Goal: Use online tool/utility: Utilize a website feature to perform a specific function

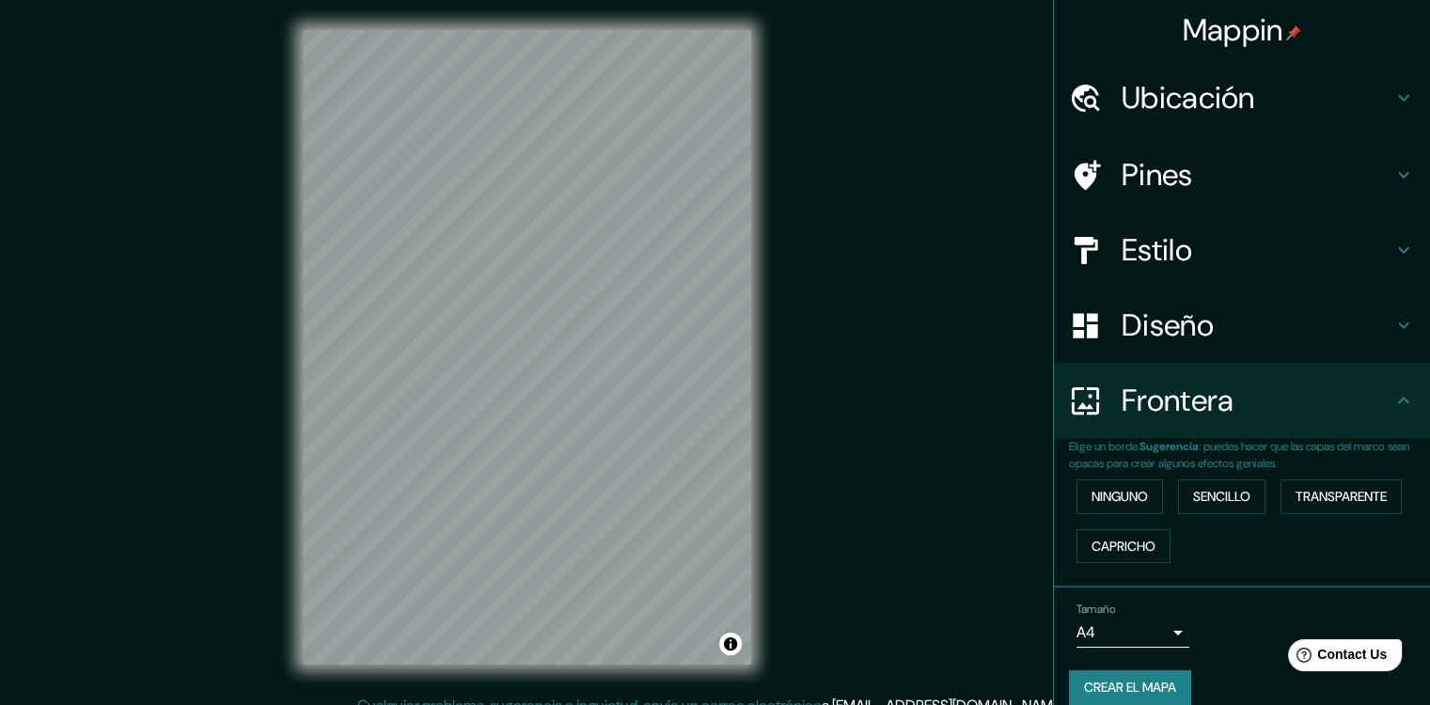
click at [1245, 113] on h4 "Ubicación" at bounding box center [1257, 98] width 271 height 38
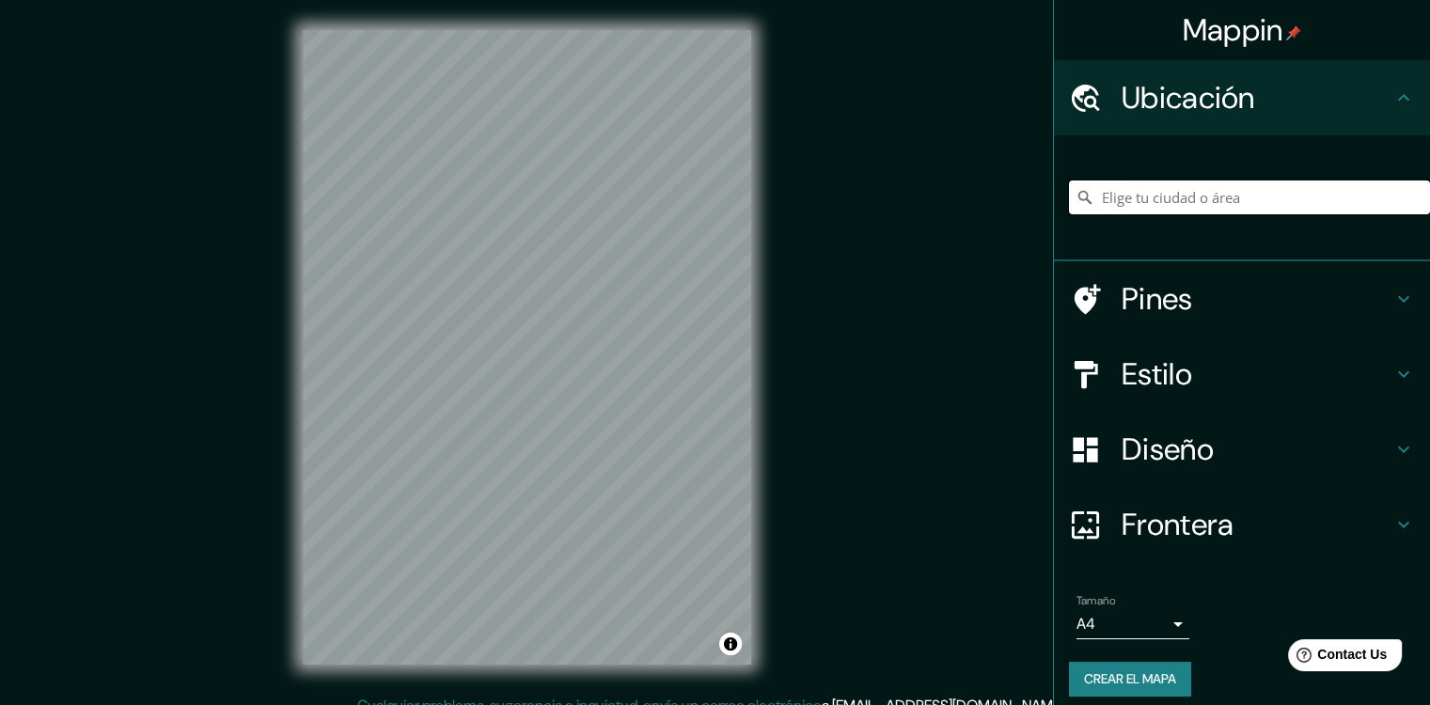
click at [1148, 199] on input "Elige tu ciudad o área" at bounding box center [1249, 198] width 361 height 34
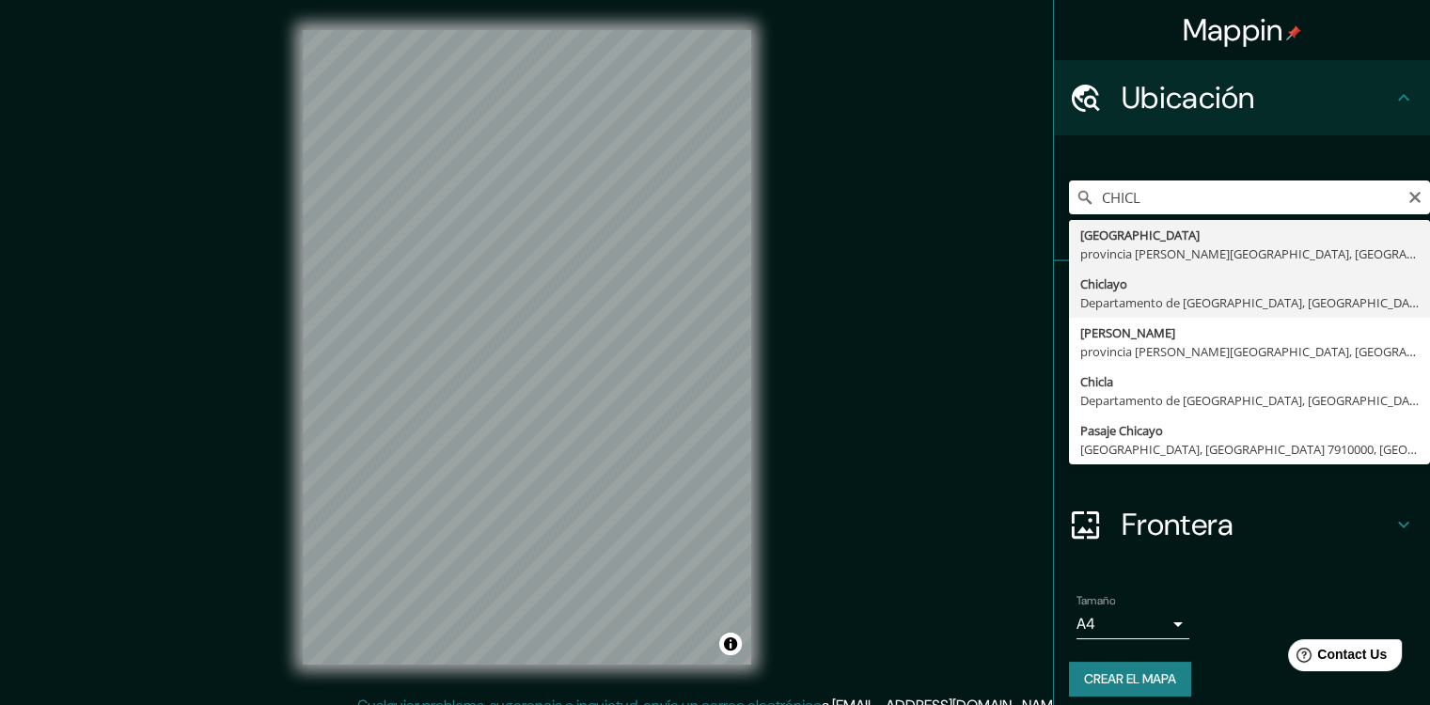
type input "Chiclayo, Departamento de [GEOGRAPHIC_DATA], [GEOGRAPHIC_DATA]"
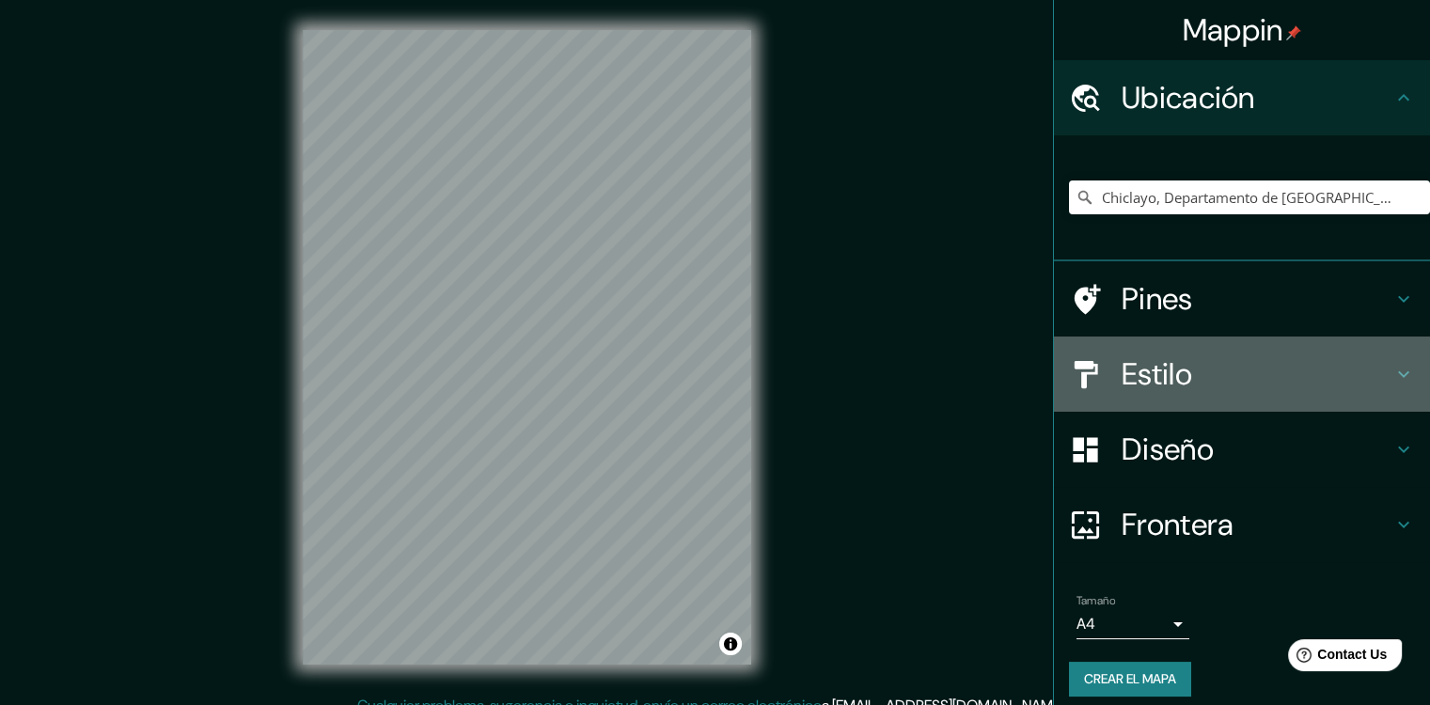
click at [1174, 367] on h4 "Estilo" at bounding box center [1257, 374] width 271 height 38
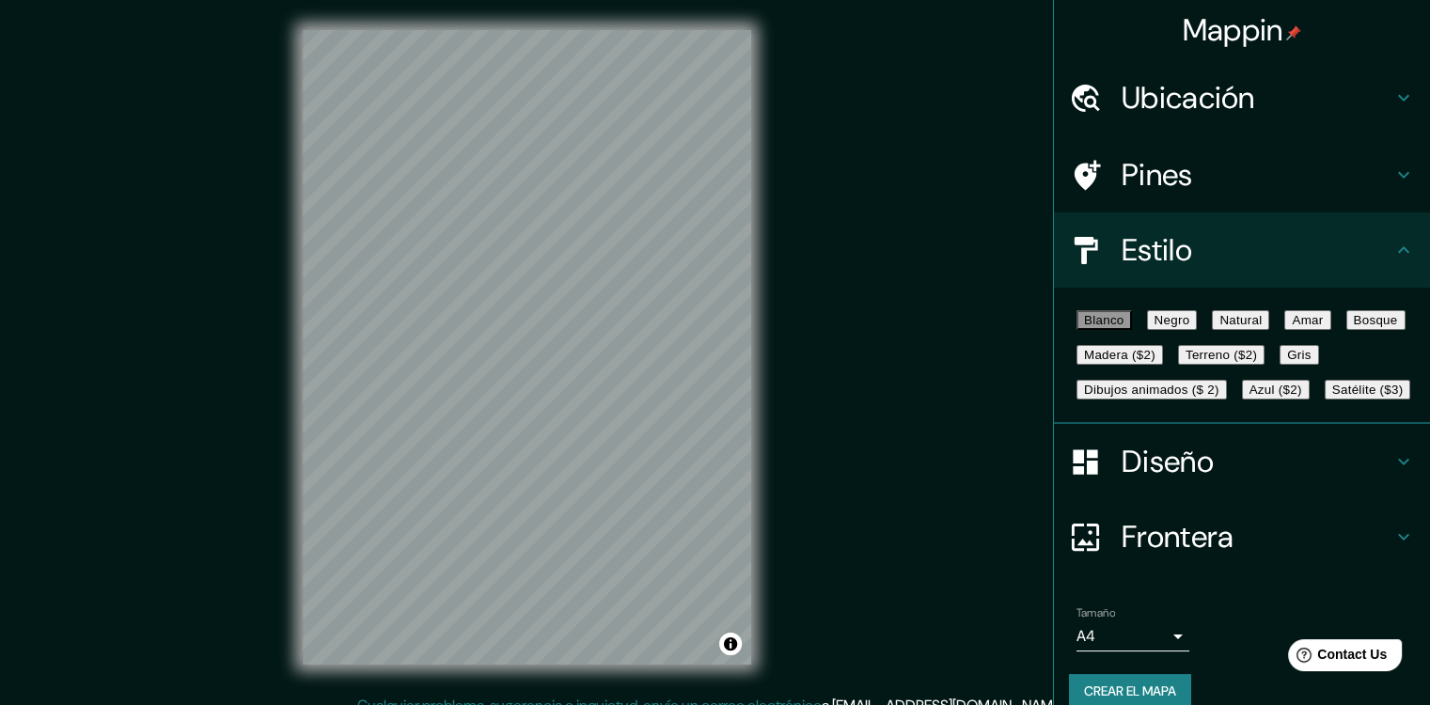
click at [1190, 327] on font "Negro" at bounding box center [1173, 320] width 36 height 14
click at [1262, 317] on font "Natural" at bounding box center [1241, 320] width 42 height 14
click at [1285, 330] on button "Amar" at bounding box center [1308, 320] width 46 height 20
click at [1354, 327] on font "Bosque" at bounding box center [1376, 320] width 44 height 14
click at [1156, 362] on font "Madera ($2)" at bounding box center [1119, 355] width 71 height 14
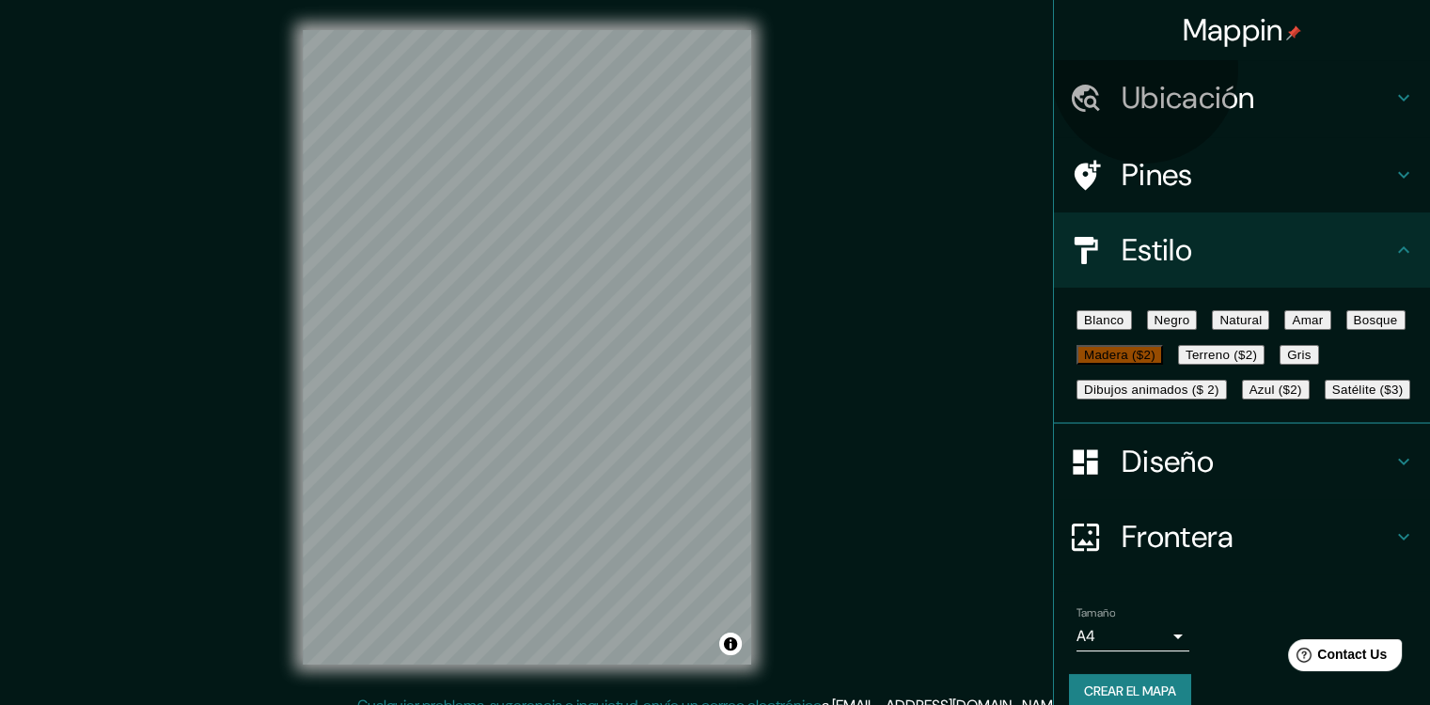
click at [1186, 362] on font "Terreno ($2)" at bounding box center [1221, 355] width 71 height 14
click at [1287, 362] on font "Gris" at bounding box center [1299, 355] width 24 height 14
click at [1191, 397] on font "Dibujos animados ($ 2)" at bounding box center [1151, 390] width 135 height 14
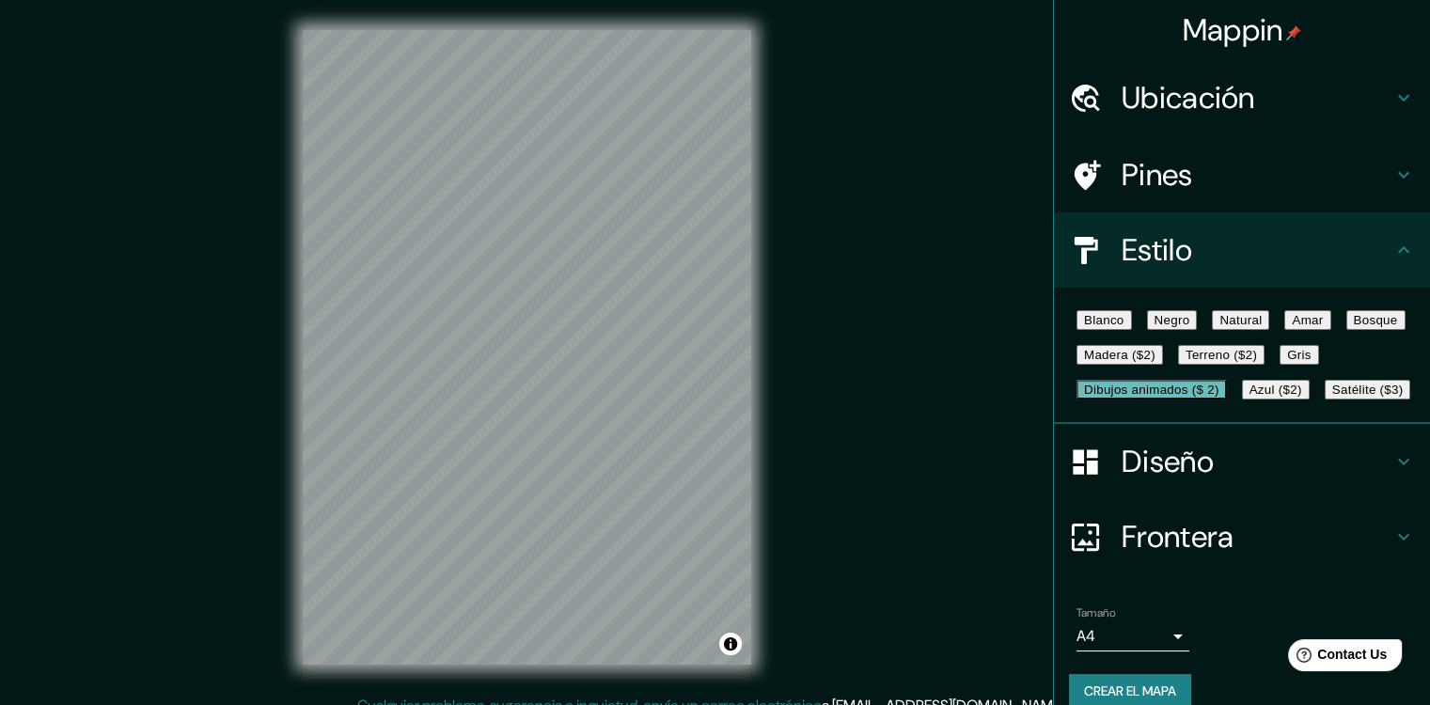
click at [1332, 407] on div "Blanco Negro Natural [PERSON_NAME] ($2) Terreno ($2) Gris Dibujos animados ($ 2…" at bounding box center [1249, 355] width 361 height 104
click at [1302, 397] on font "Azul ($2)" at bounding box center [1276, 390] width 53 height 14
click at [1332, 397] on font "Satélite ($3)" at bounding box center [1367, 390] width 71 height 14
click at [1128, 330] on button "Blanco" at bounding box center [1104, 320] width 55 height 20
click at [1195, 330] on button "Negro" at bounding box center [1172, 320] width 51 height 20
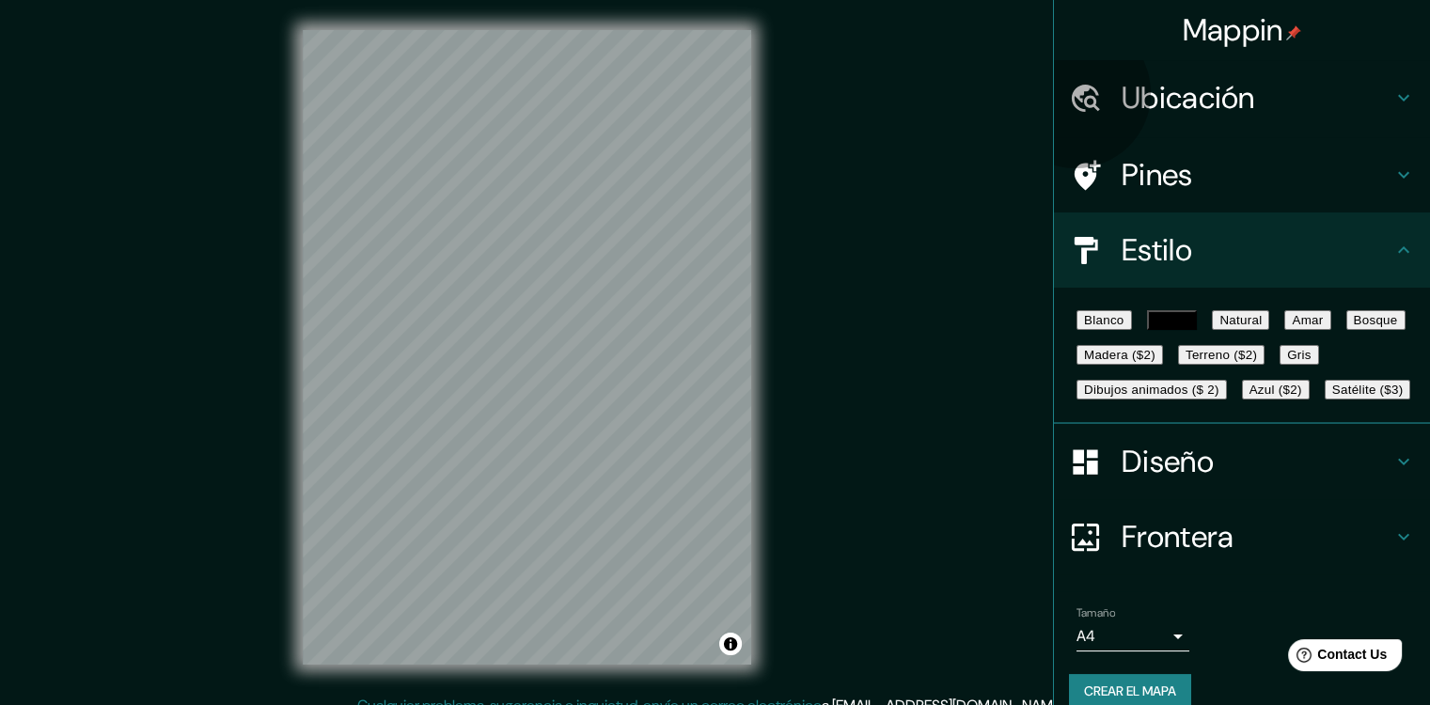
click at [1269, 330] on button "Natural" at bounding box center [1240, 320] width 57 height 20
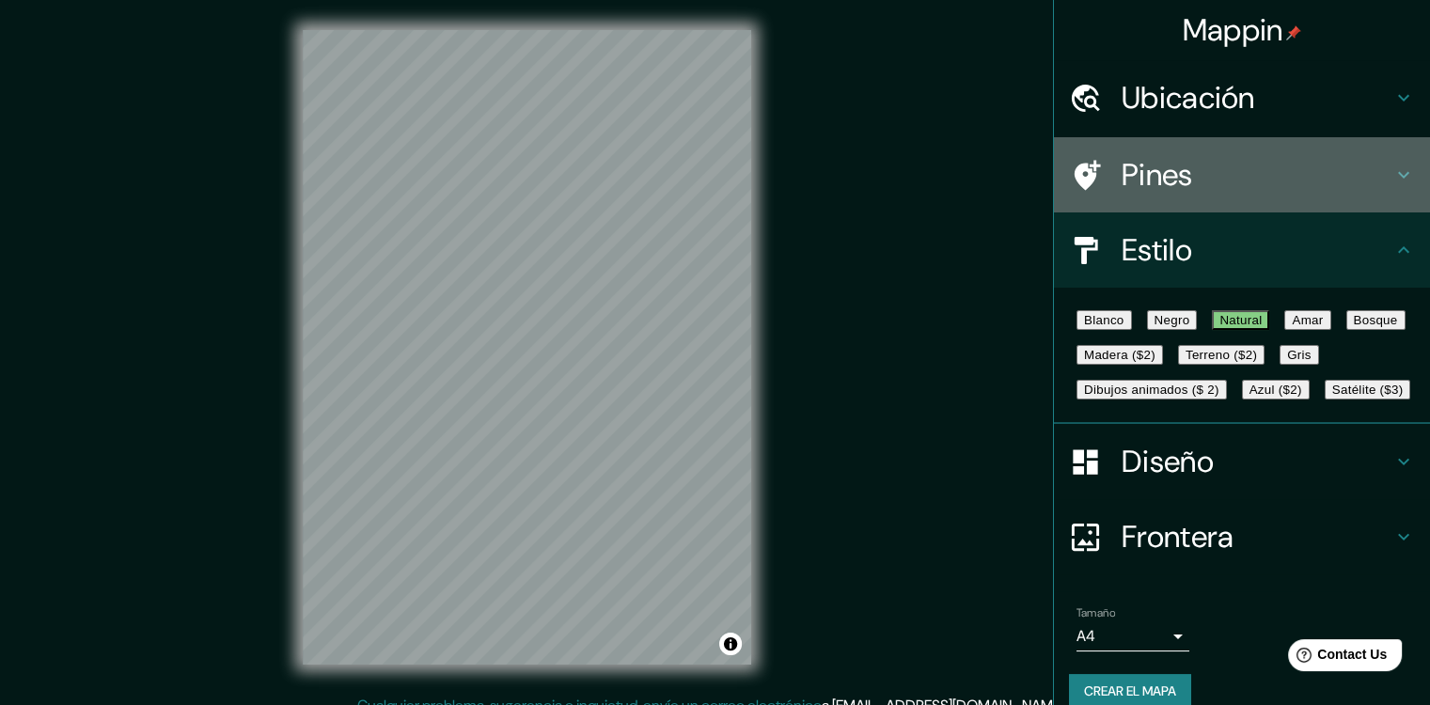
click at [1322, 190] on h4 "Pines" at bounding box center [1257, 175] width 271 height 38
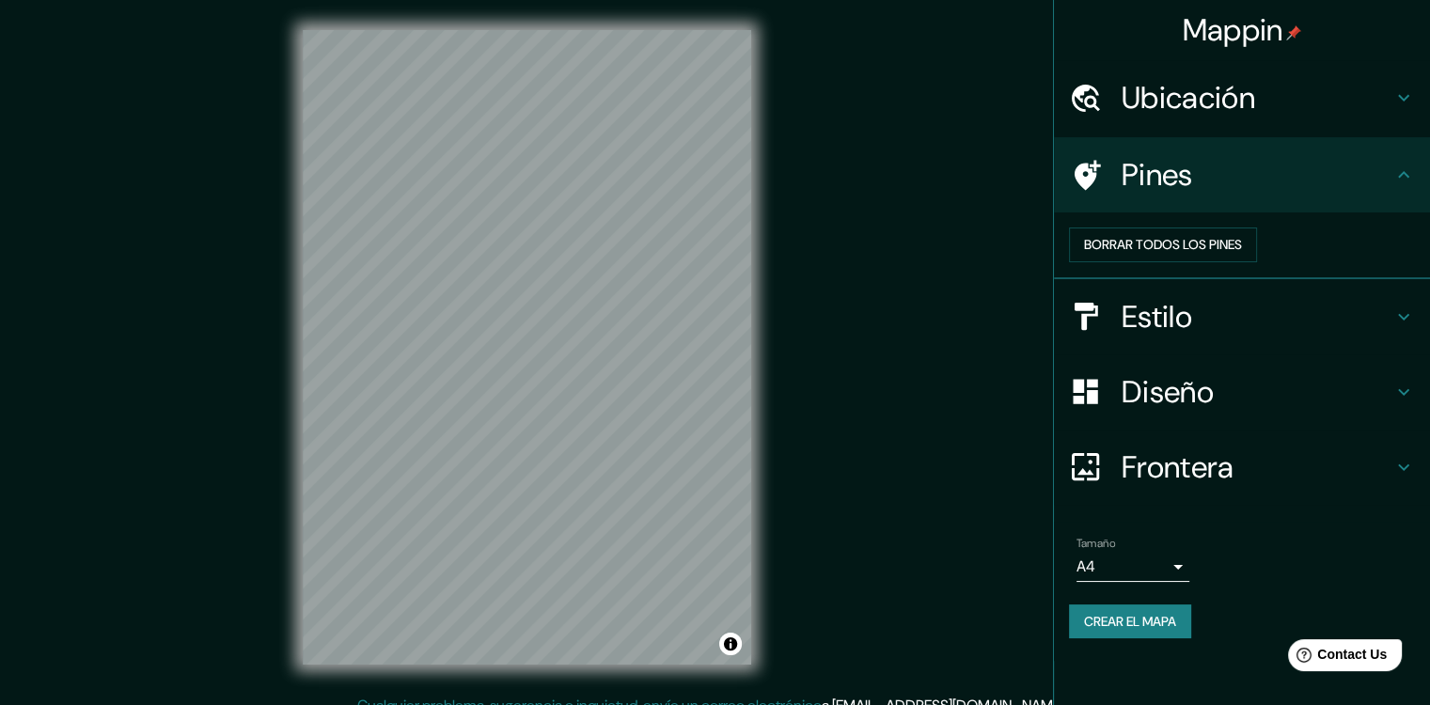
click at [1181, 486] on h4 "Frontera" at bounding box center [1257, 468] width 271 height 38
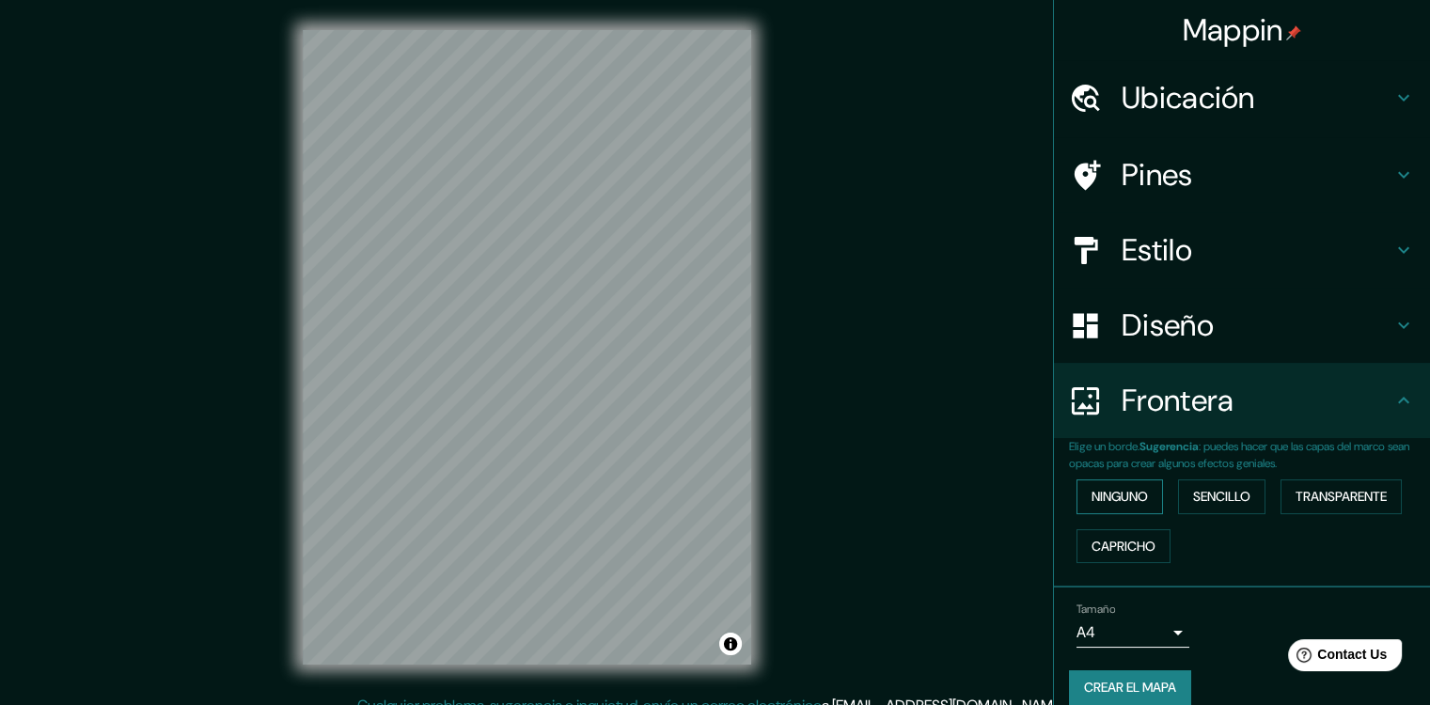
click at [1130, 506] on font "Ninguno" at bounding box center [1120, 497] width 56 height 24
click at [1193, 497] on font "Sencillo" at bounding box center [1221, 497] width 57 height 24
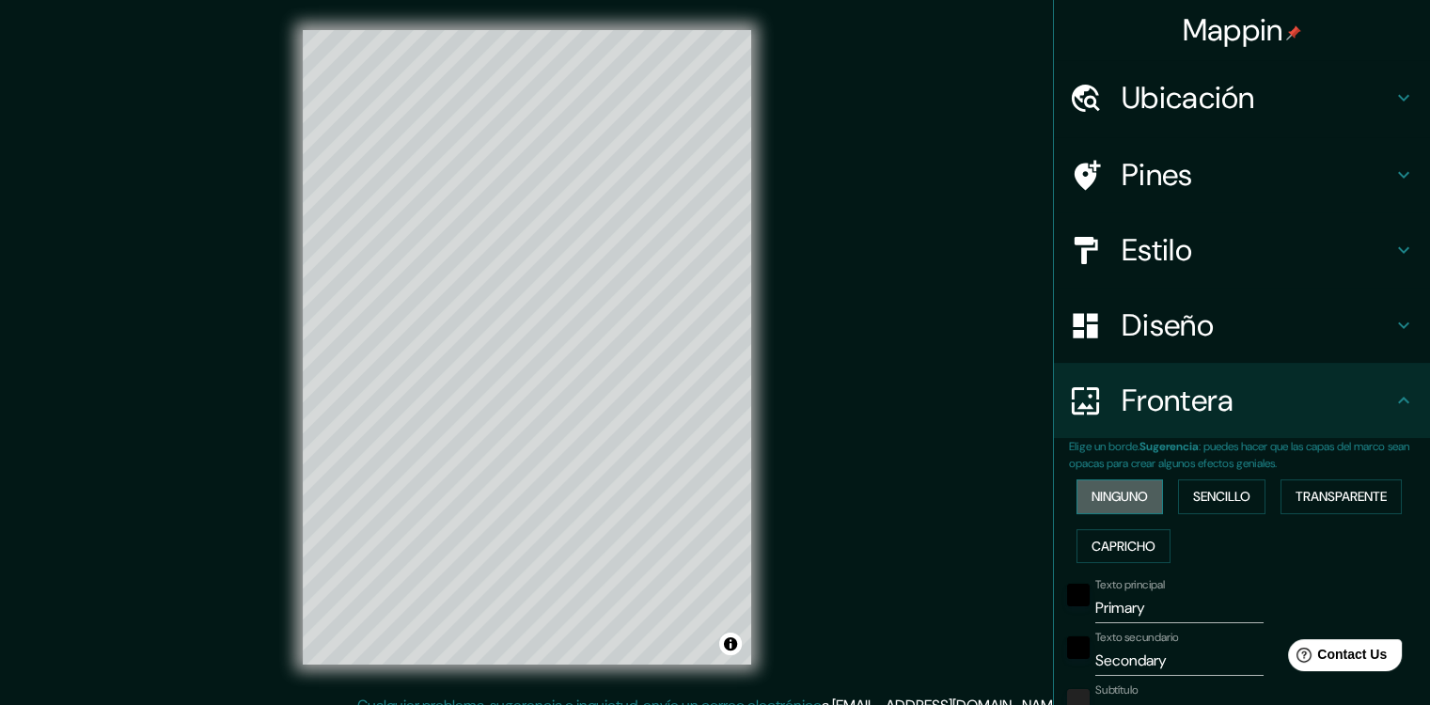
click at [1128, 498] on font "Ninguno" at bounding box center [1120, 497] width 56 height 24
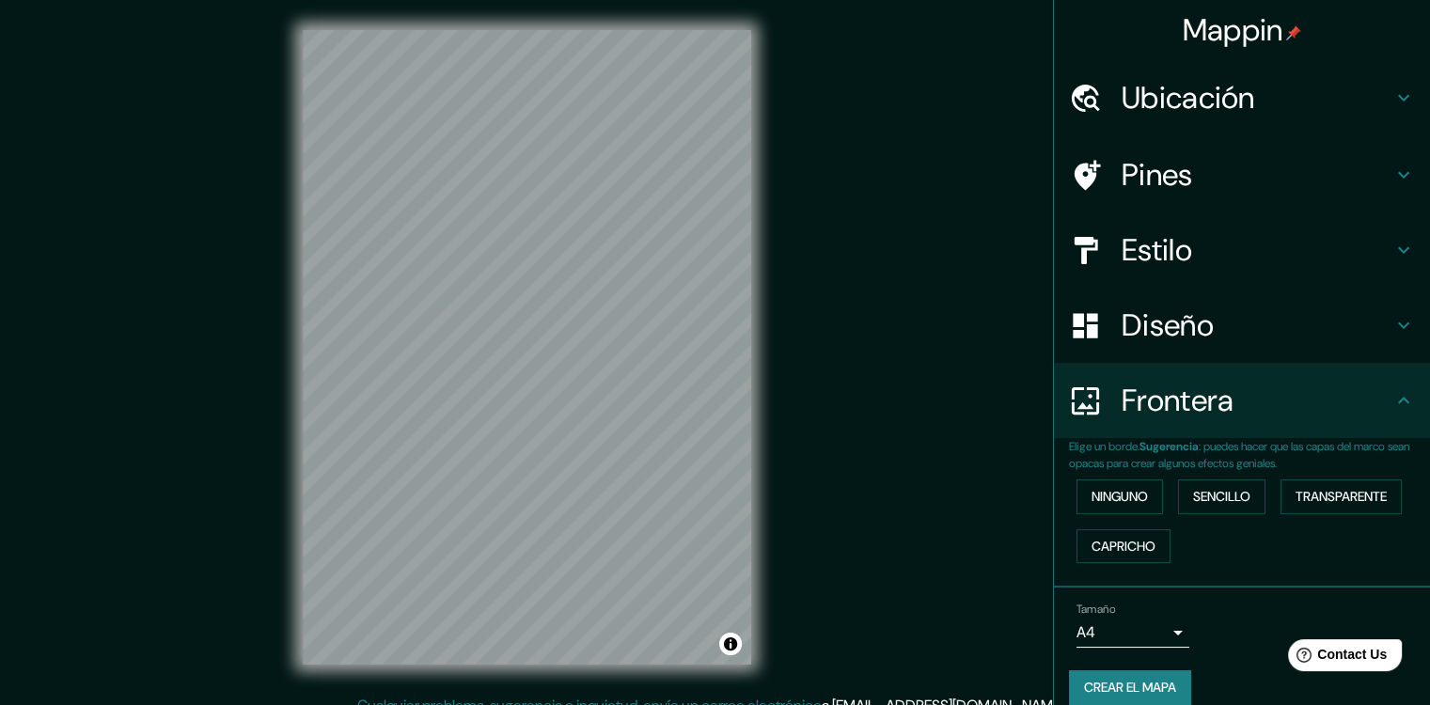
click at [1141, 166] on h4 "Pines" at bounding box center [1257, 175] width 271 height 38
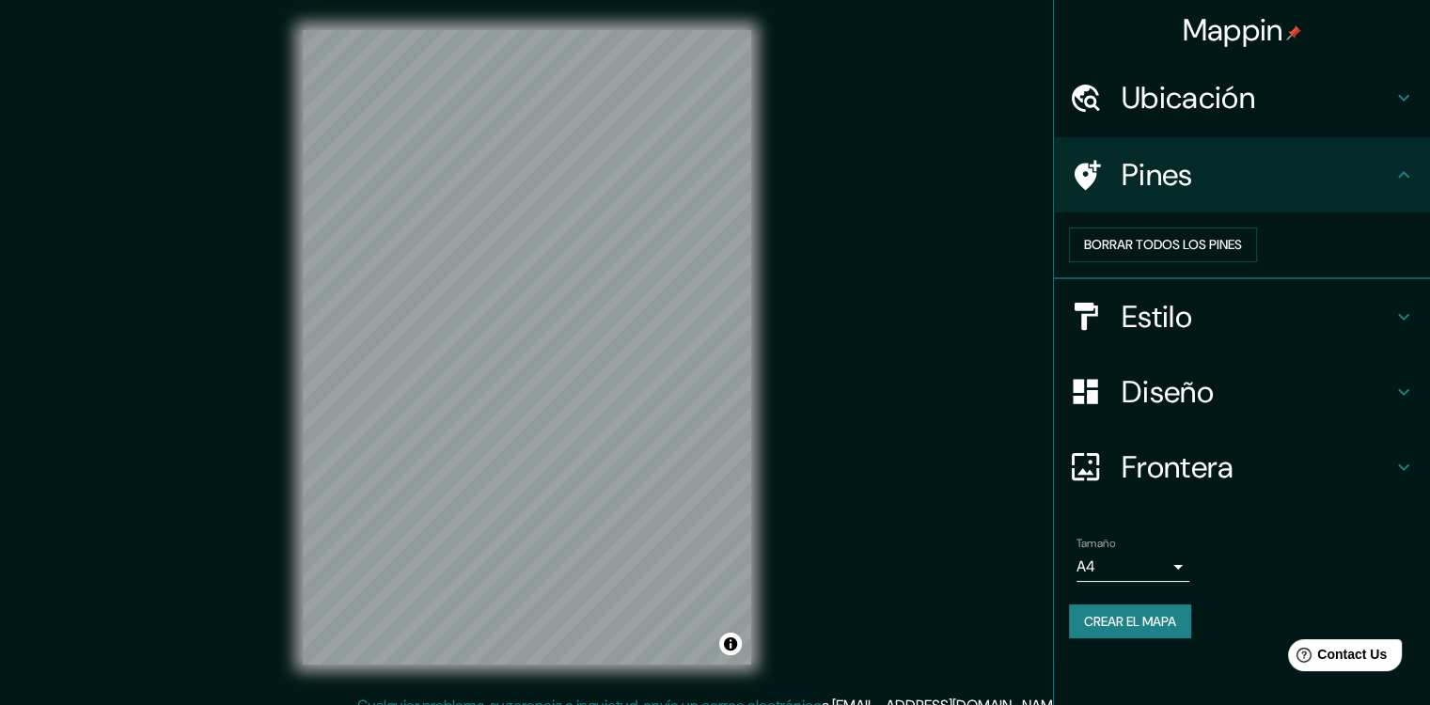
click at [1166, 430] on div "Diseño" at bounding box center [1242, 392] width 376 height 75
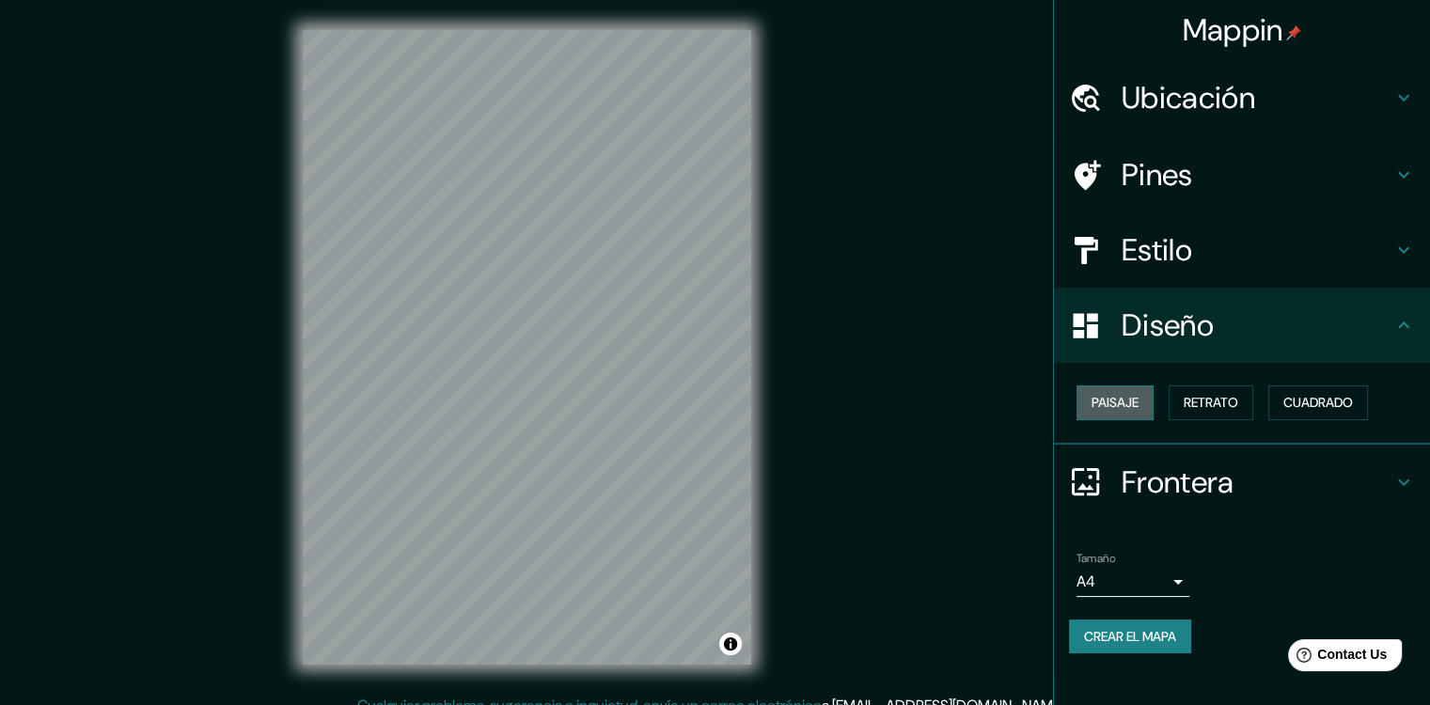
click at [1109, 411] on font "Paisaje" at bounding box center [1115, 403] width 47 height 24
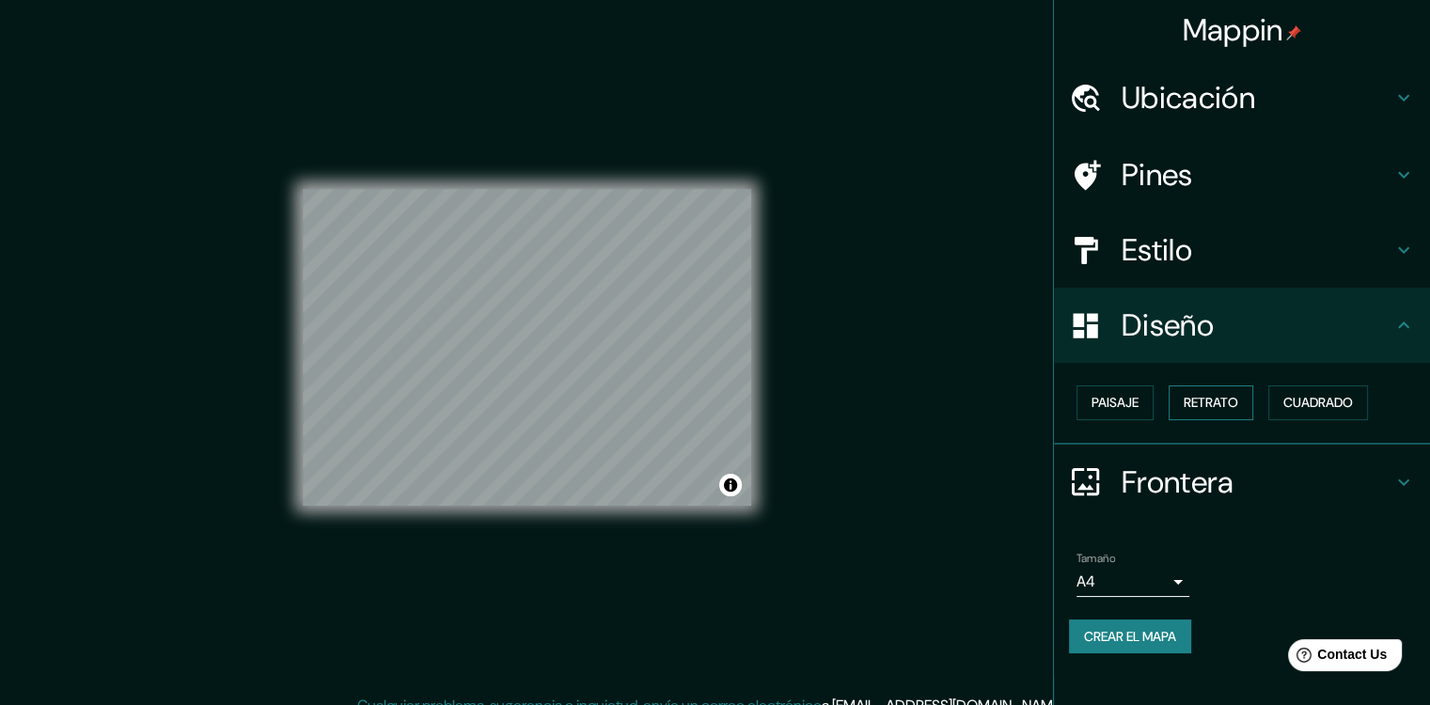
click at [1196, 394] on font "Retrato" at bounding box center [1211, 403] width 55 height 24
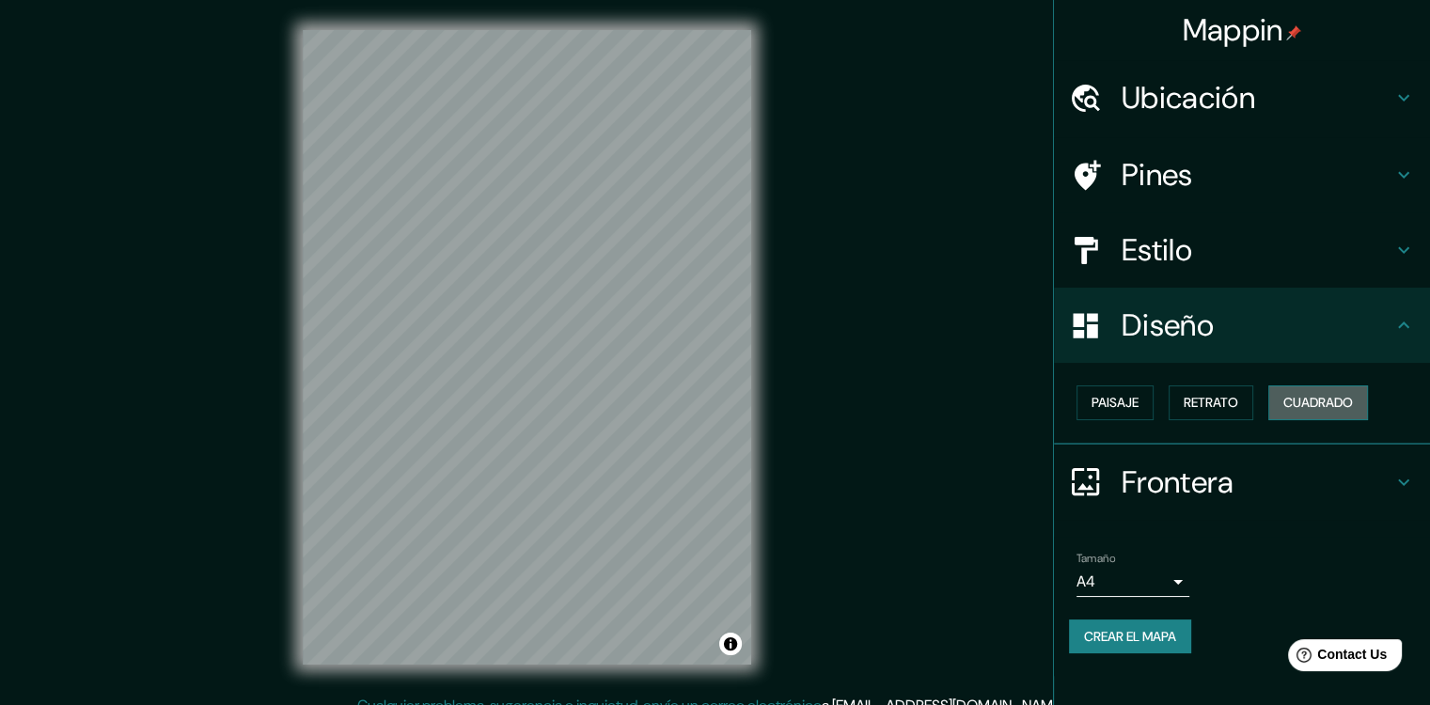
click at [1304, 394] on font "Cuadrado" at bounding box center [1319, 403] width 70 height 24
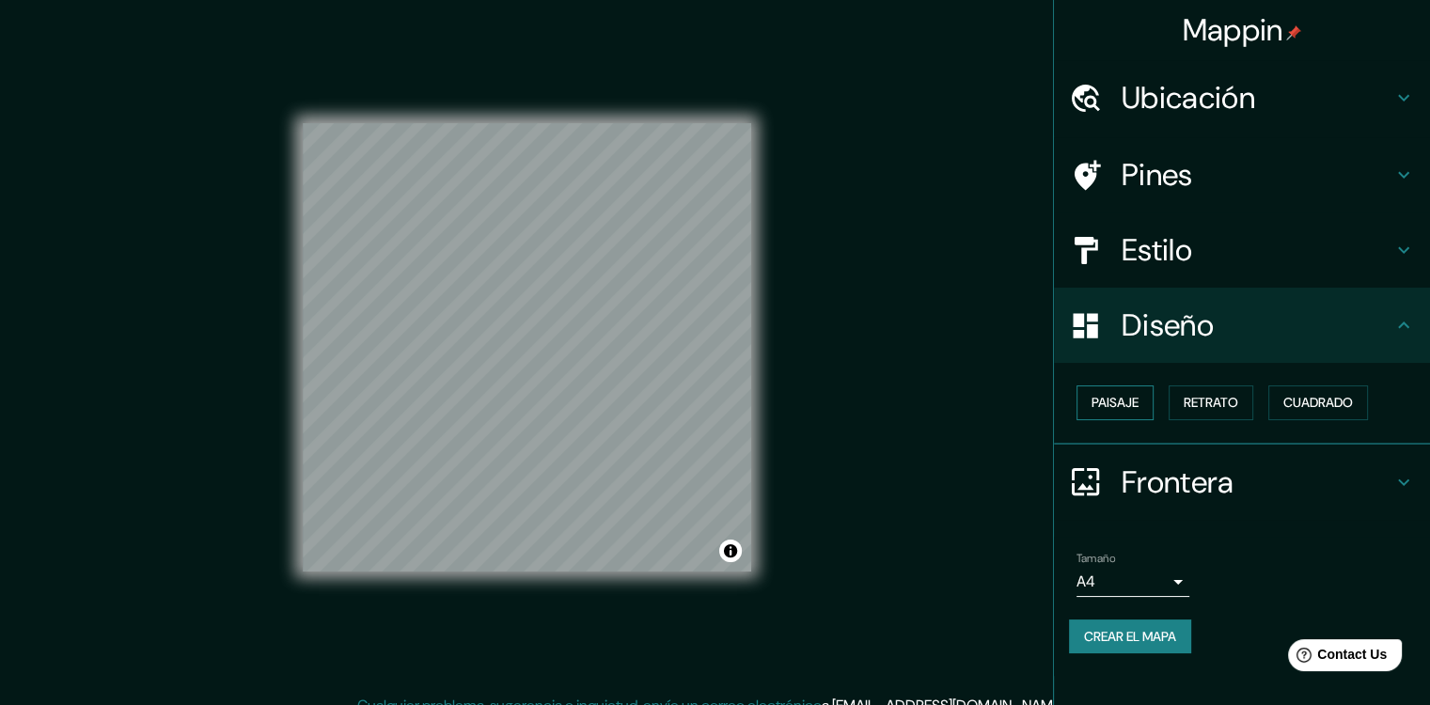
click at [1129, 411] on font "Paisaje" at bounding box center [1115, 403] width 47 height 24
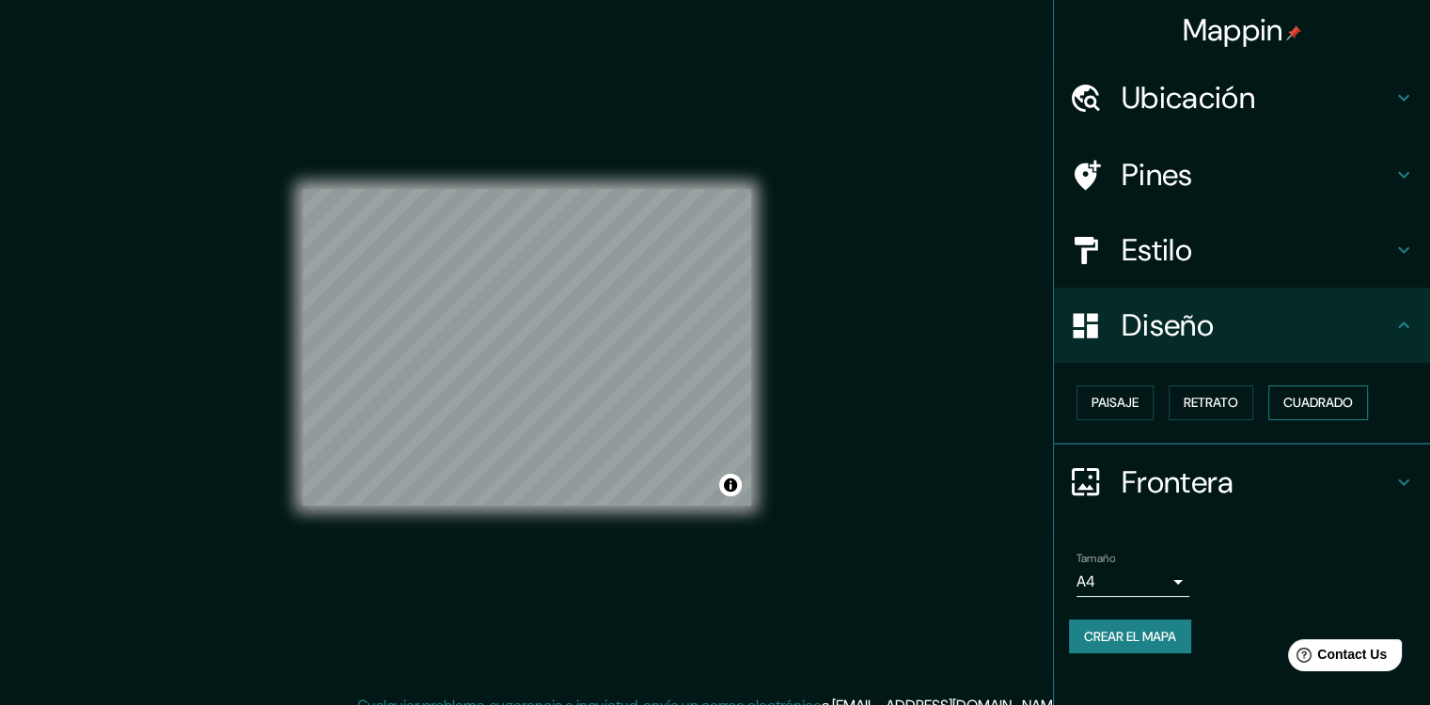
click at [1296, 395] on font "Cuadrado" at bounding box center [1319, 403] width 70 height 24
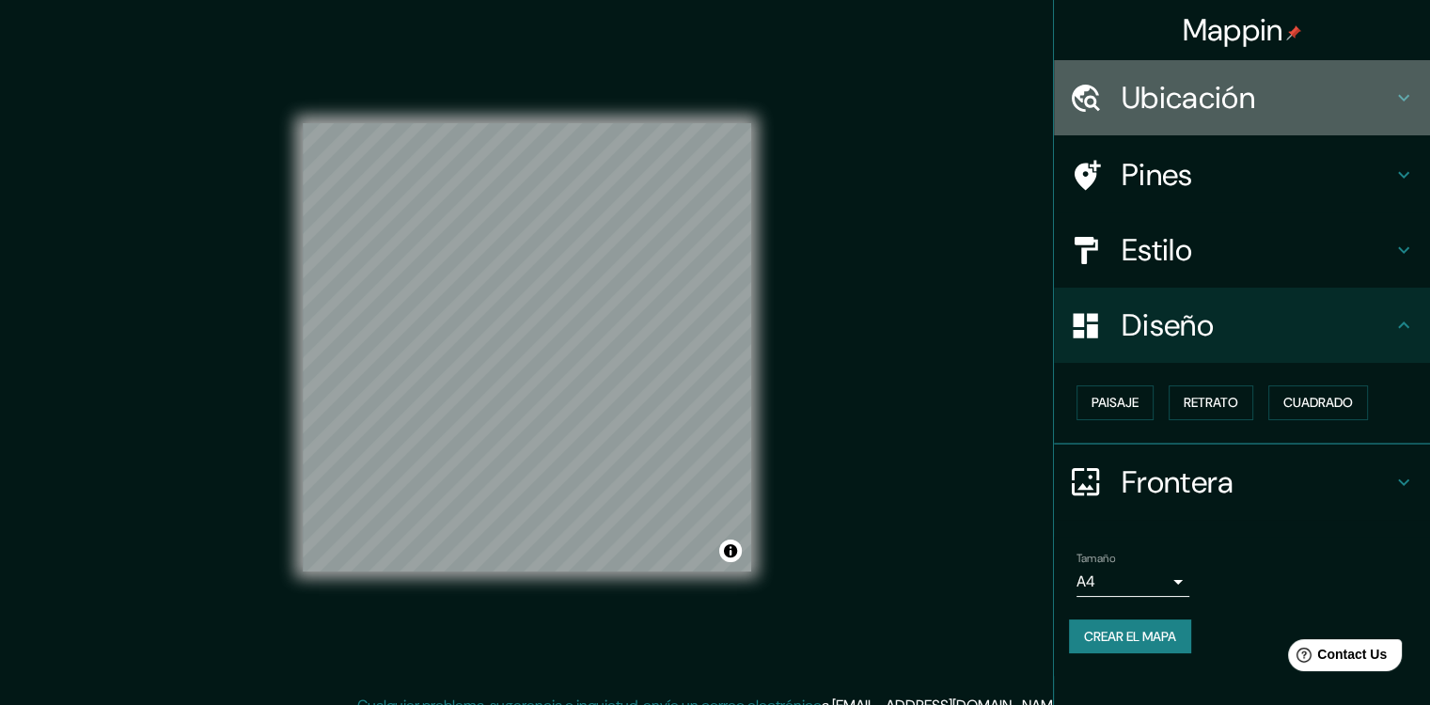
click at [1158, 105] on h4 "Ubicación" at bounding box center [1257, 98] width 271 height 38
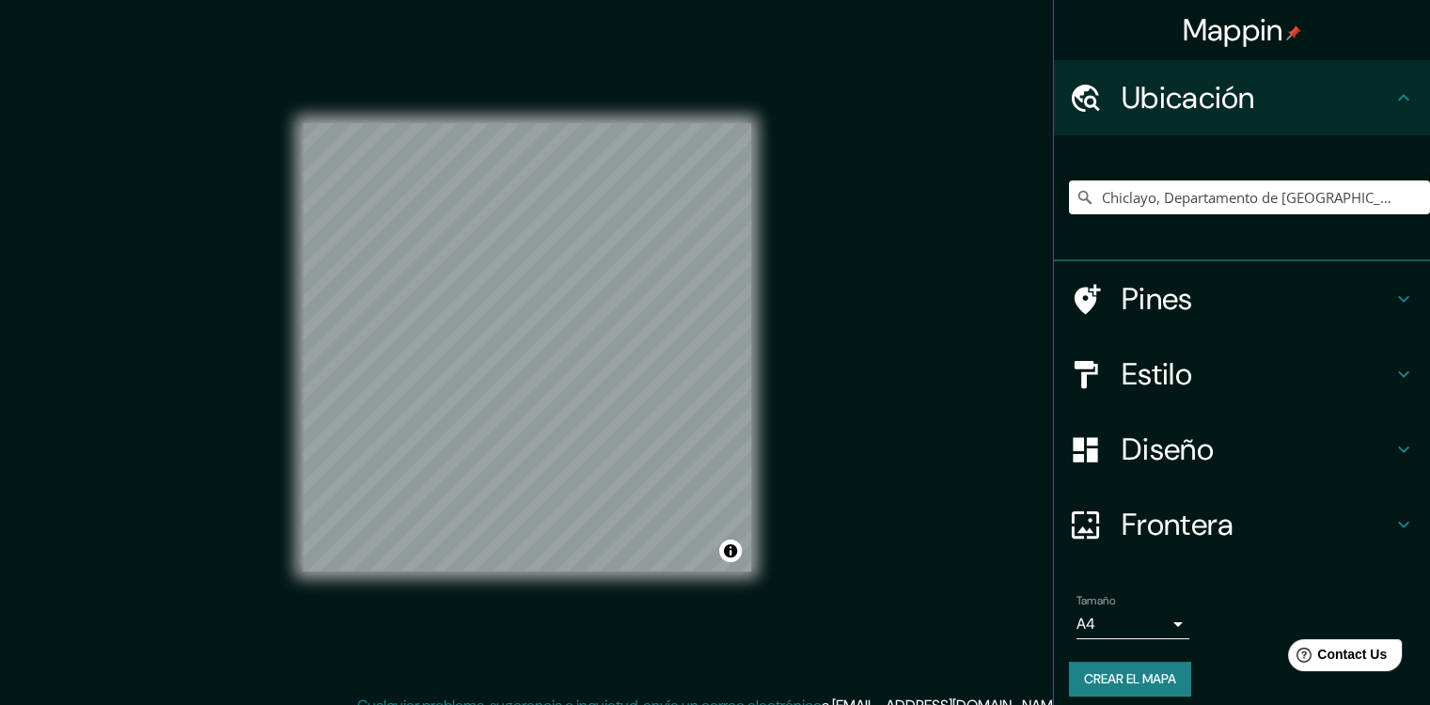
click at [1127, 306] on h4 "Pines" at bounding box center [1257, 299] width 271 height 38
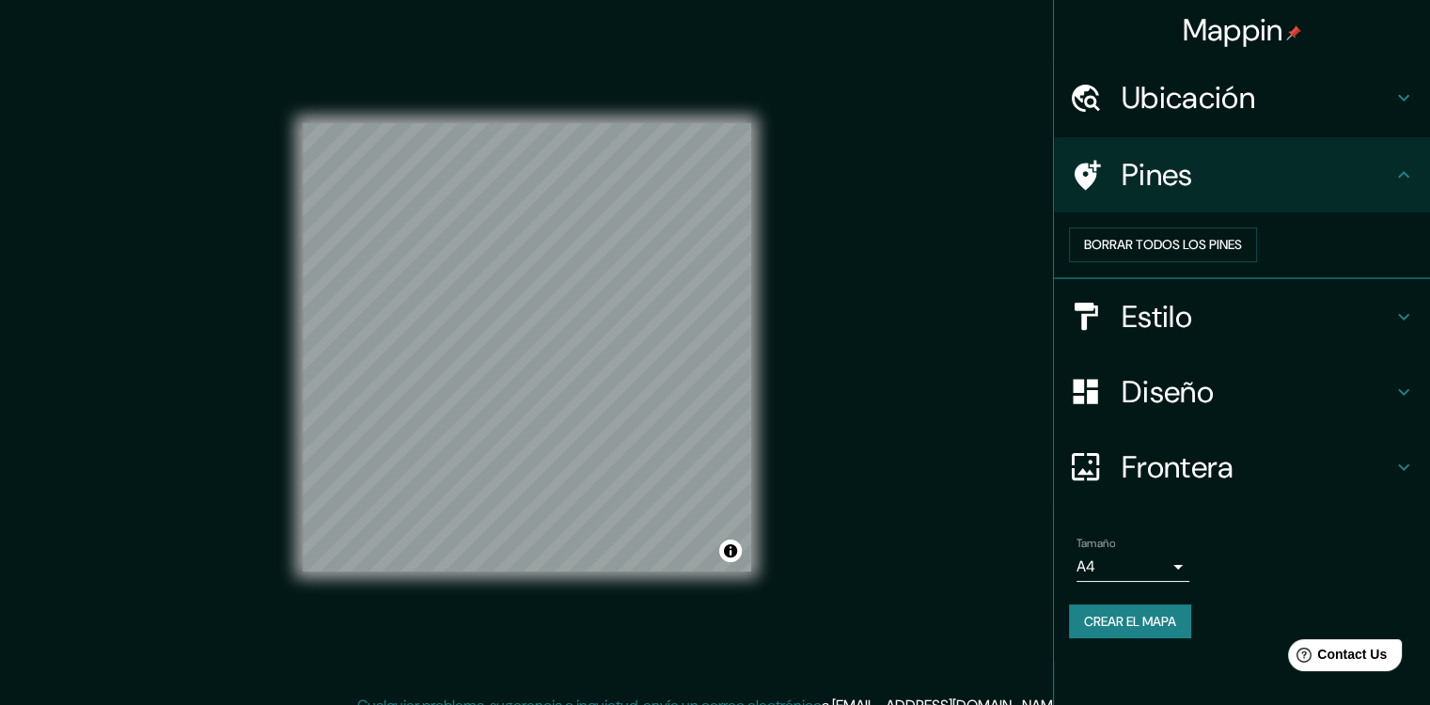
click at [1094, 174] on icon at bounding box center [1088, 175] width 26 height 30
click at [1200, 254] on font "Borrar todos los pines" at bounding box center [1163, 245] width 158 height 24
click at [1175, 257] on font "Borrar todos los pines" at bounding box center [1163, 245] width 158 height 24
